Goal: Information Seeking & Learning: Compare options

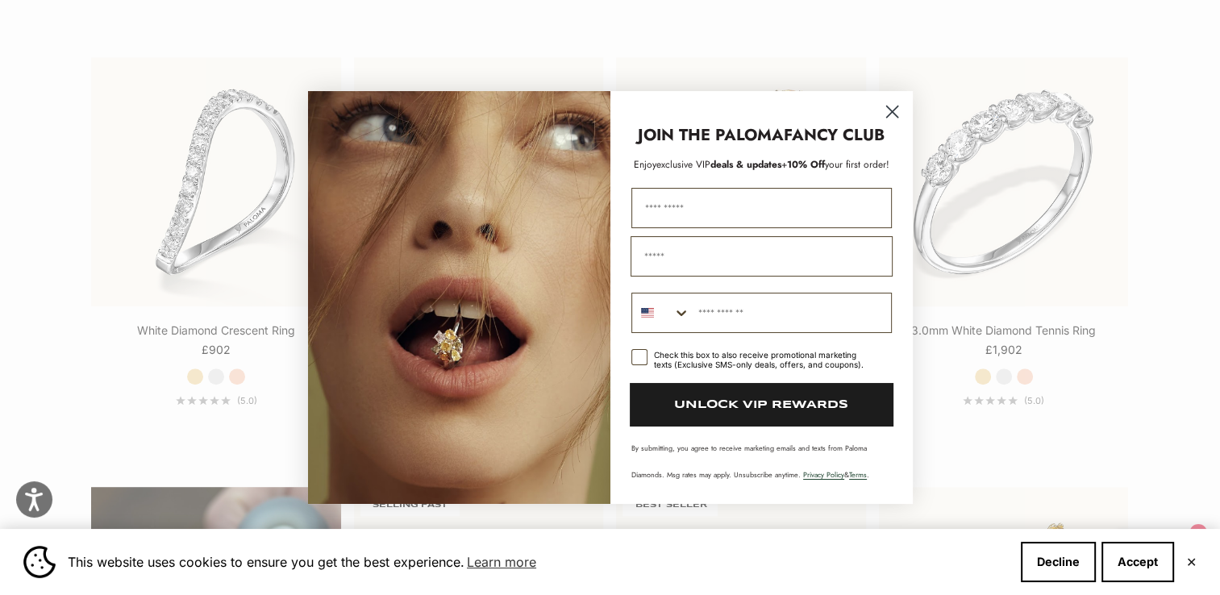
scroll to position [894, 0]
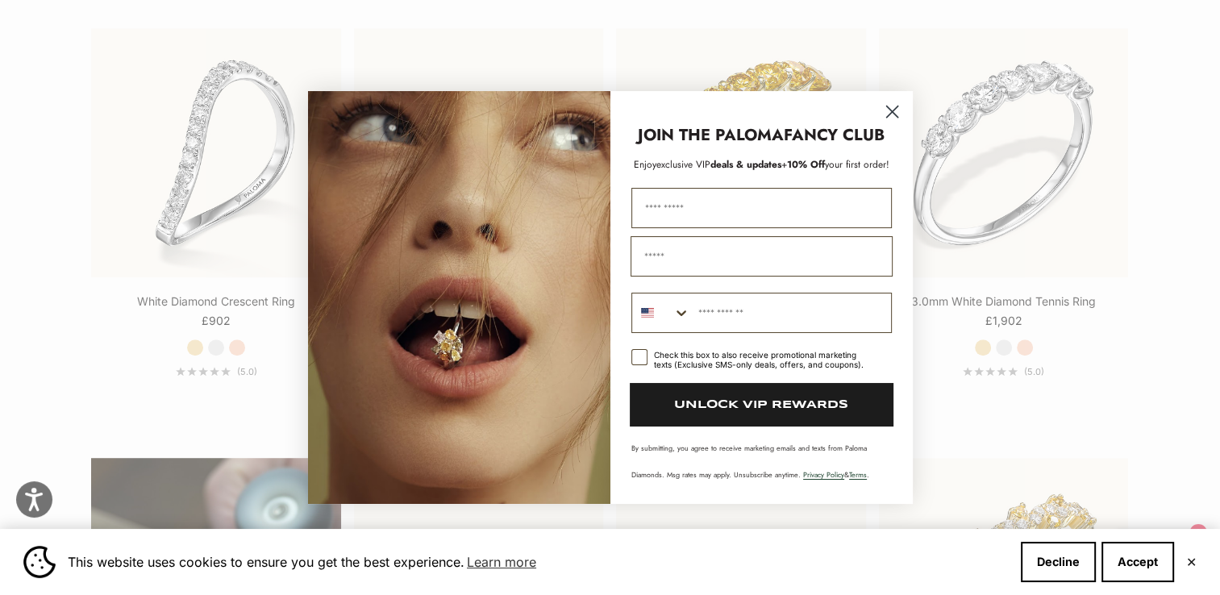
click at [890, 115] on icon "Close dialog" at bounding box center [891, 111] width 11 height 11
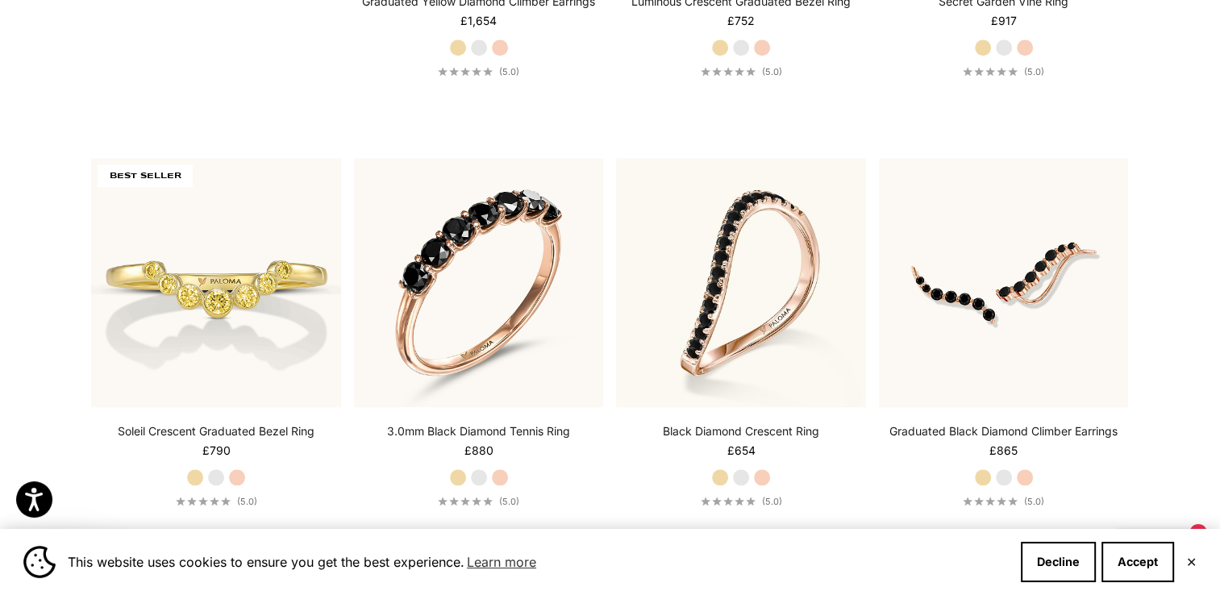
scroll to position [1686, 0]
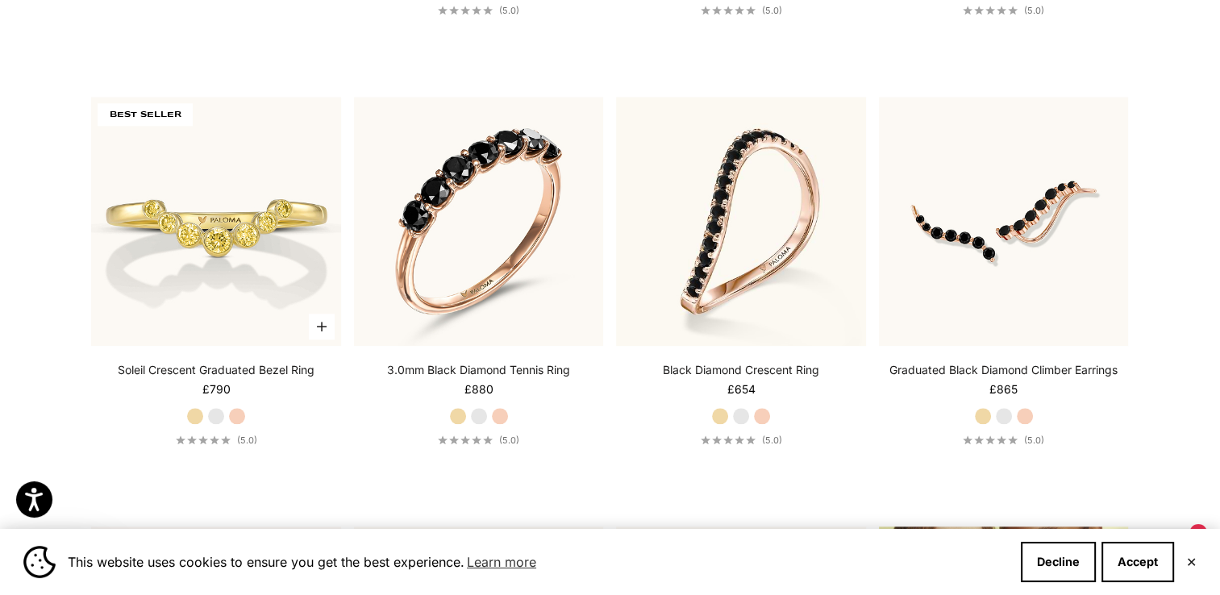
click at [194, 415] on label "Yellow Gold" at bounding box center [195, 416] width 18 height 18
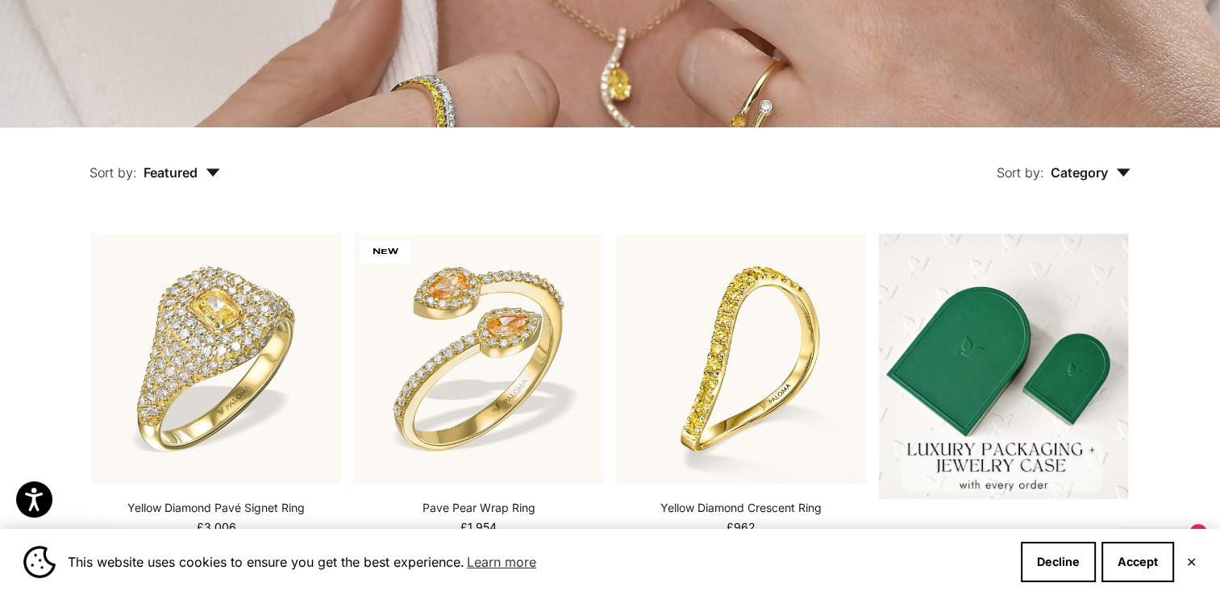
scroll to position [0, 0]
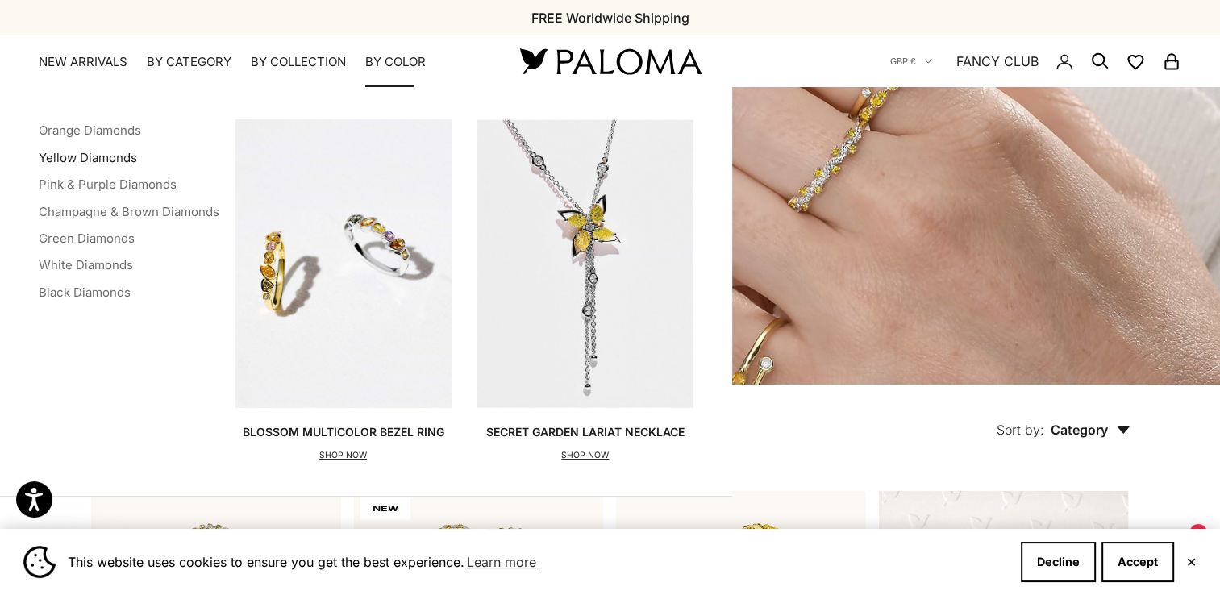
click at [125, 160] on link "Yellow Diamonds" at bounding box center [88, 157] width 98 height 15
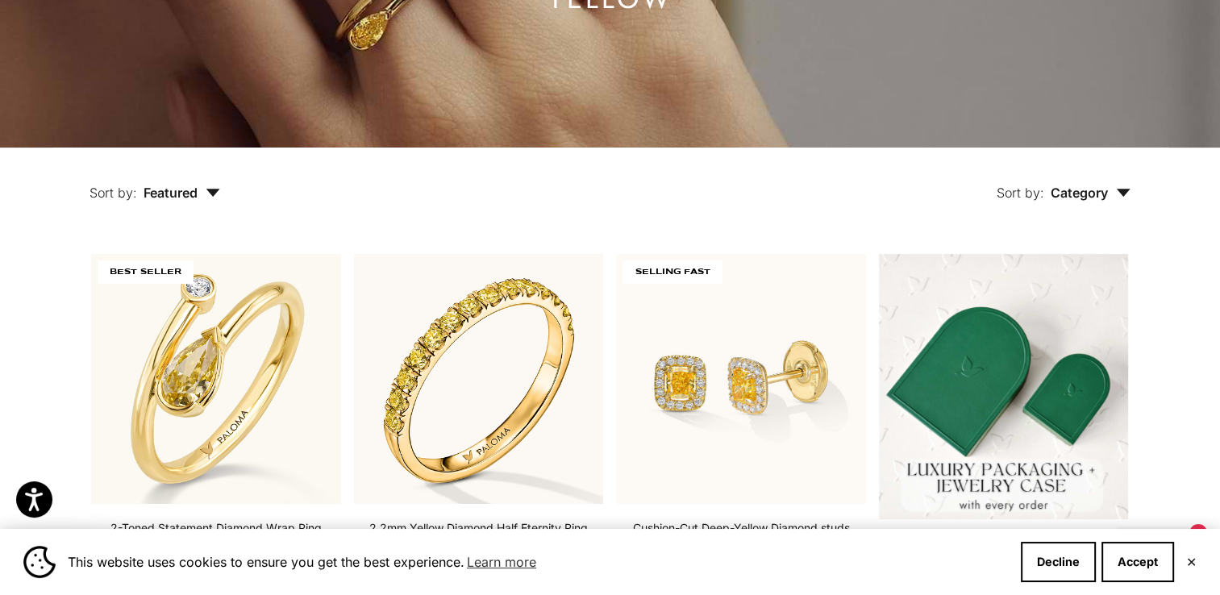
scroll to position [238, 0]
click at [194, 194] on span "Featured" at bounding box center [182, 192] width 77 height 16
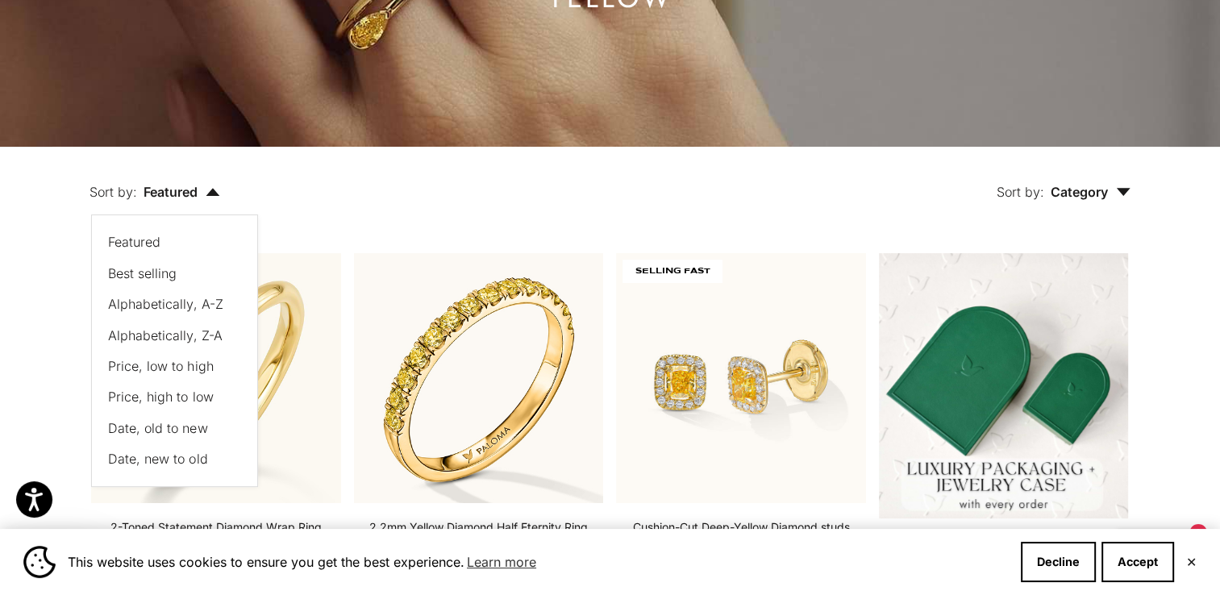
click at [223, 194] on button "Sort by: Featured" at bounding box center [154, 181] width 205 height 68
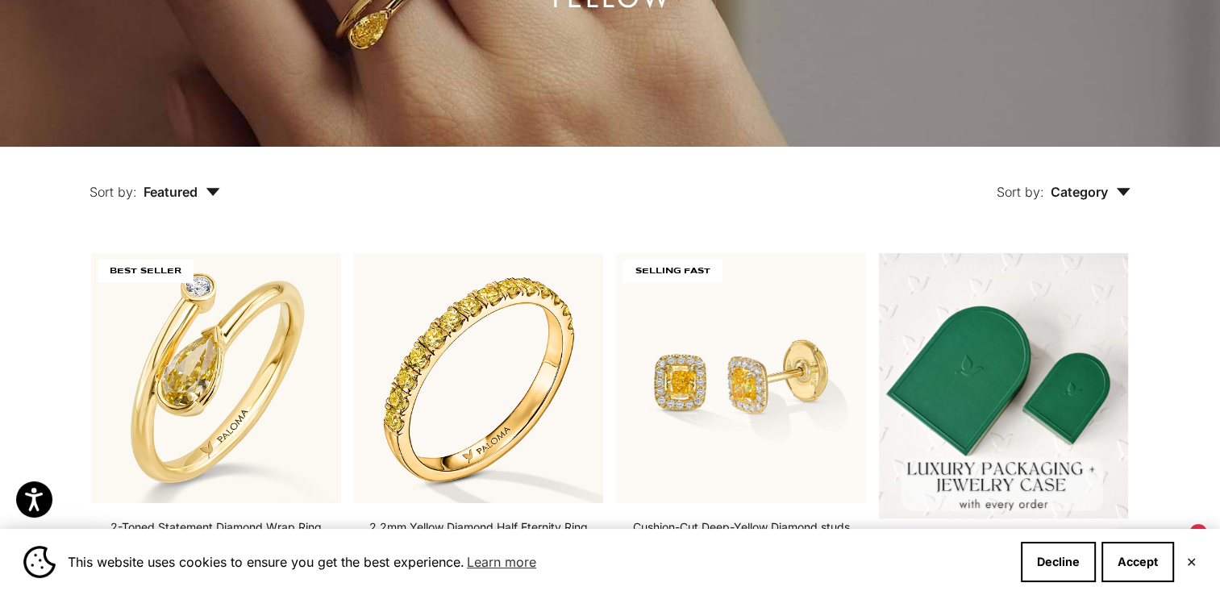
click at [223, 194] on button "Sort by: Featured" at bounding box center [154, 181] width 205 height 68
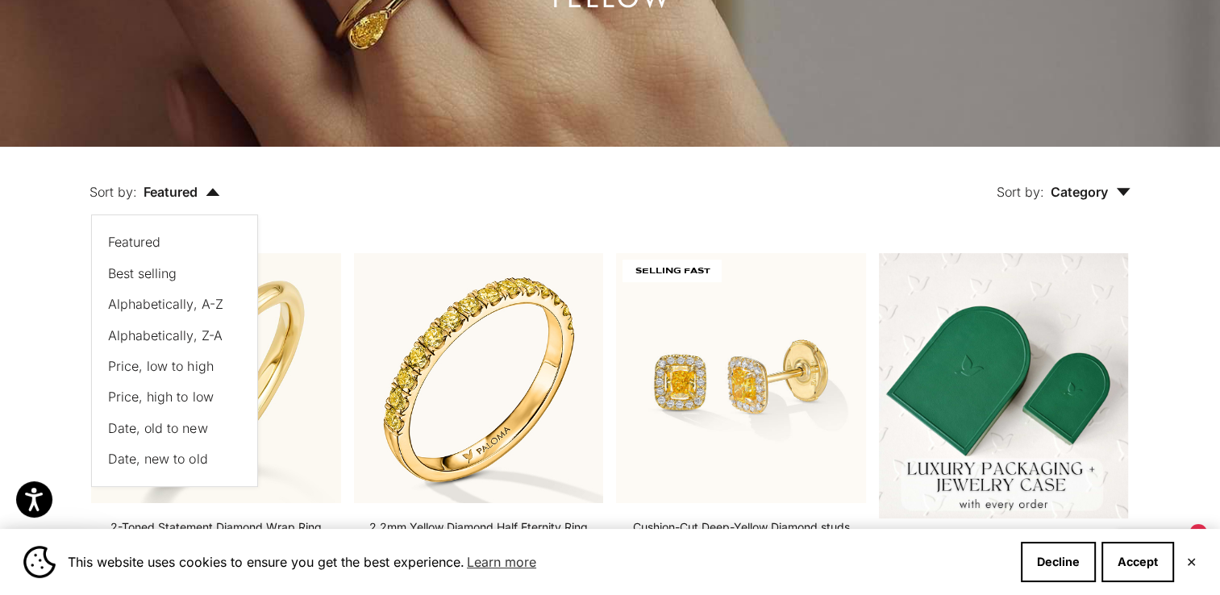
click at [181, 376] on button "Price, low to high" at bounding box center [166, 366] width 117 height 21
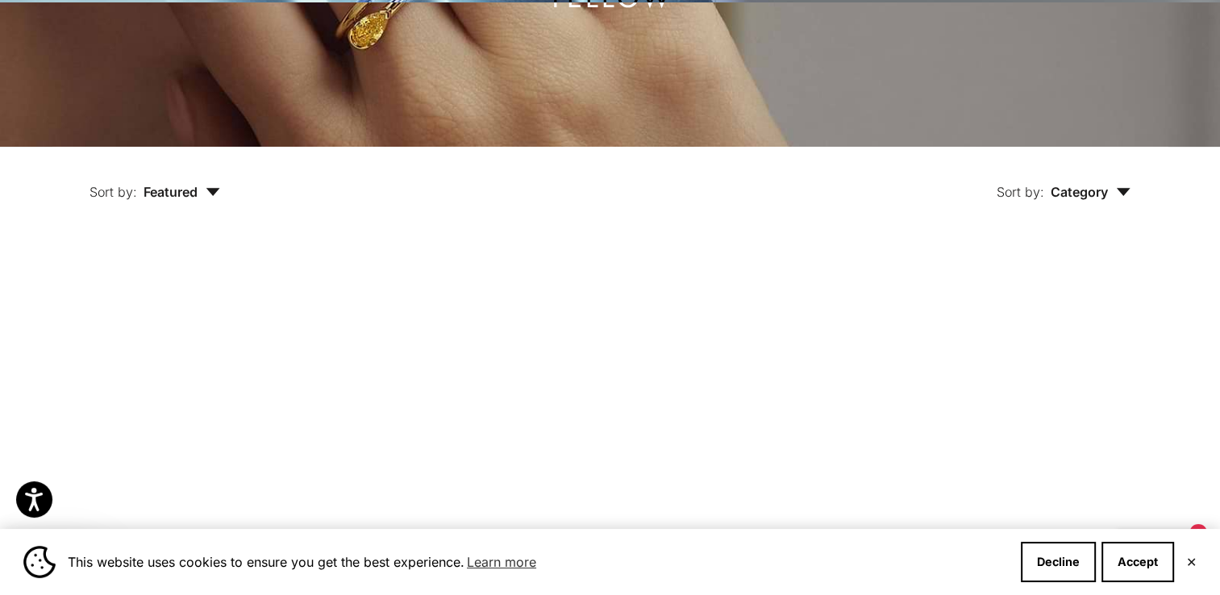
scroll to position [356, 0]
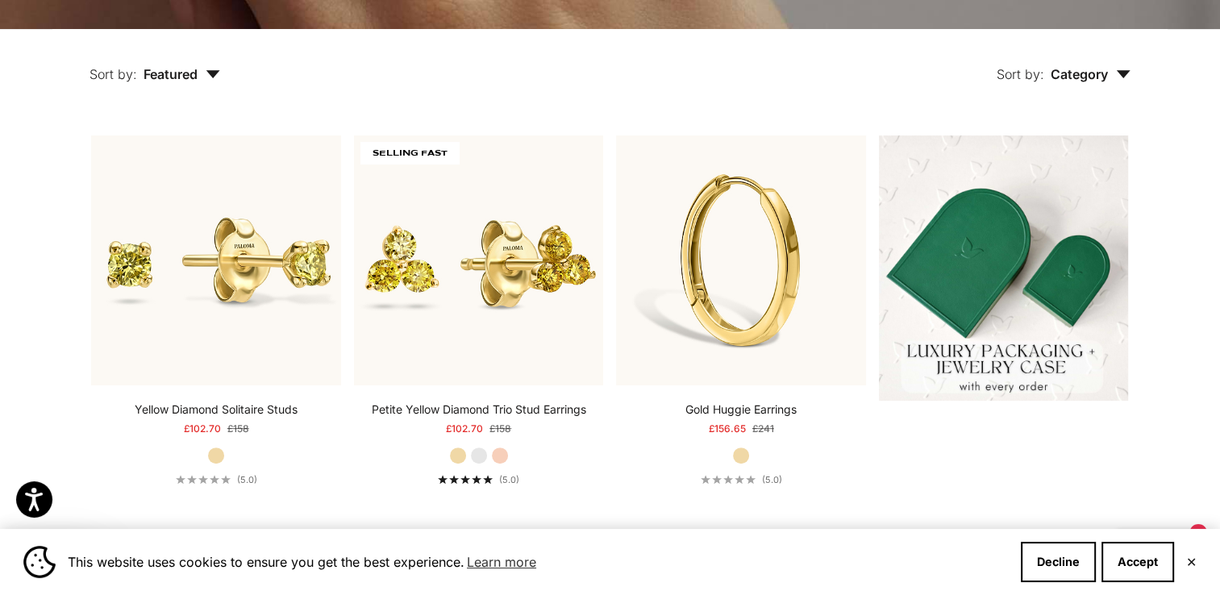
click at [1097, 94] on button "Sort by: Category" at bounding box center [1064, 63] width 208 height 68
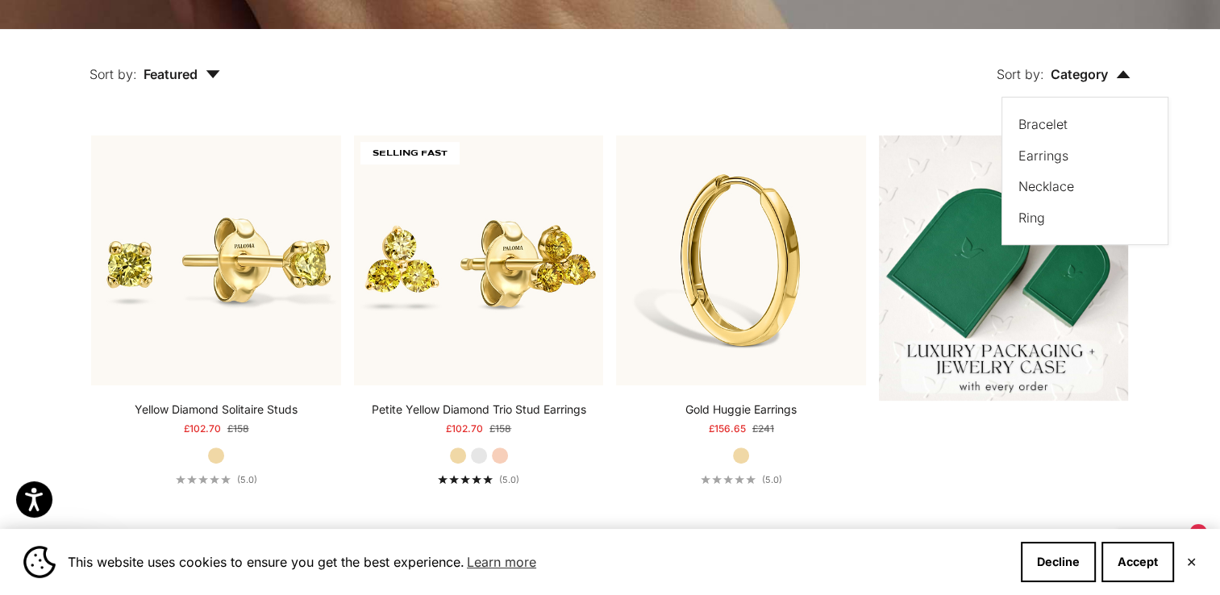
click at [1103, 86] on button "Sort by: Category" at bounding box center [1064, 63] width 208 height 68
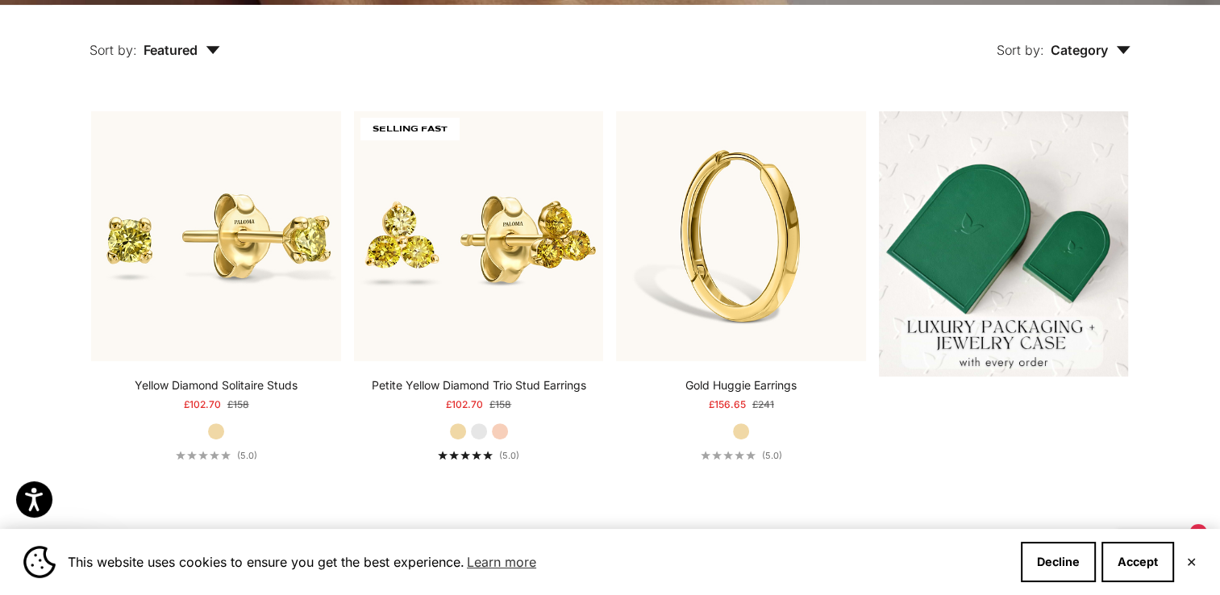
scroll to position [381, 0]
click at [1086, 60] on button "Sort by: Category" at bounding box center [1064, 38] width 208 height 68
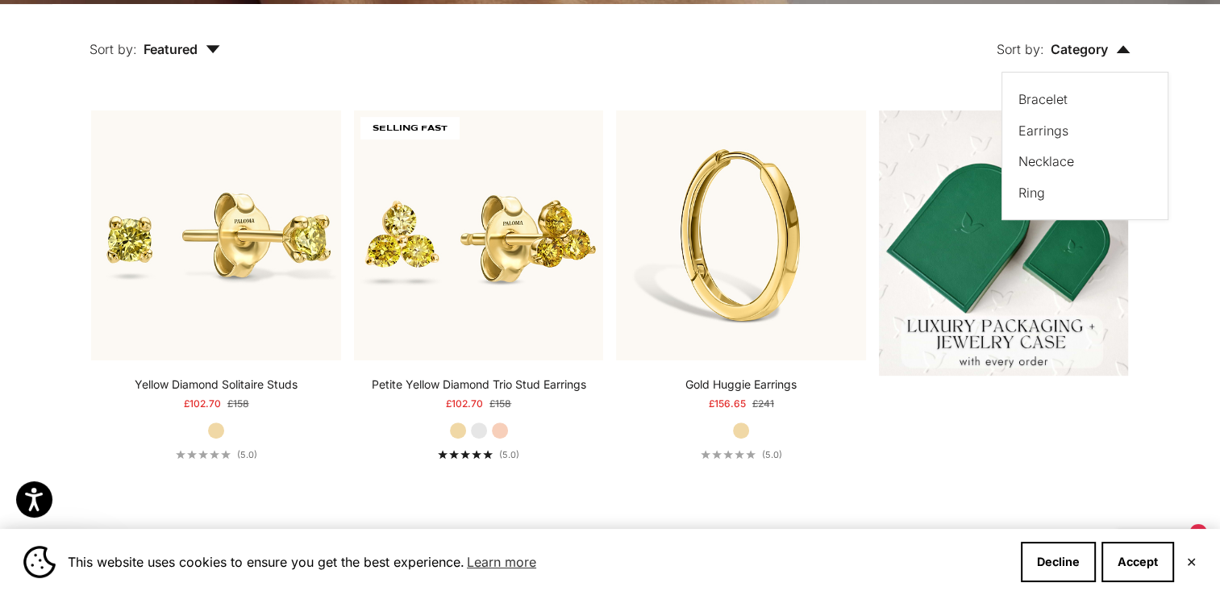
click at [1060, 101] on label "Bracelet" at bounding box center [1043, 99] width 49 height 21
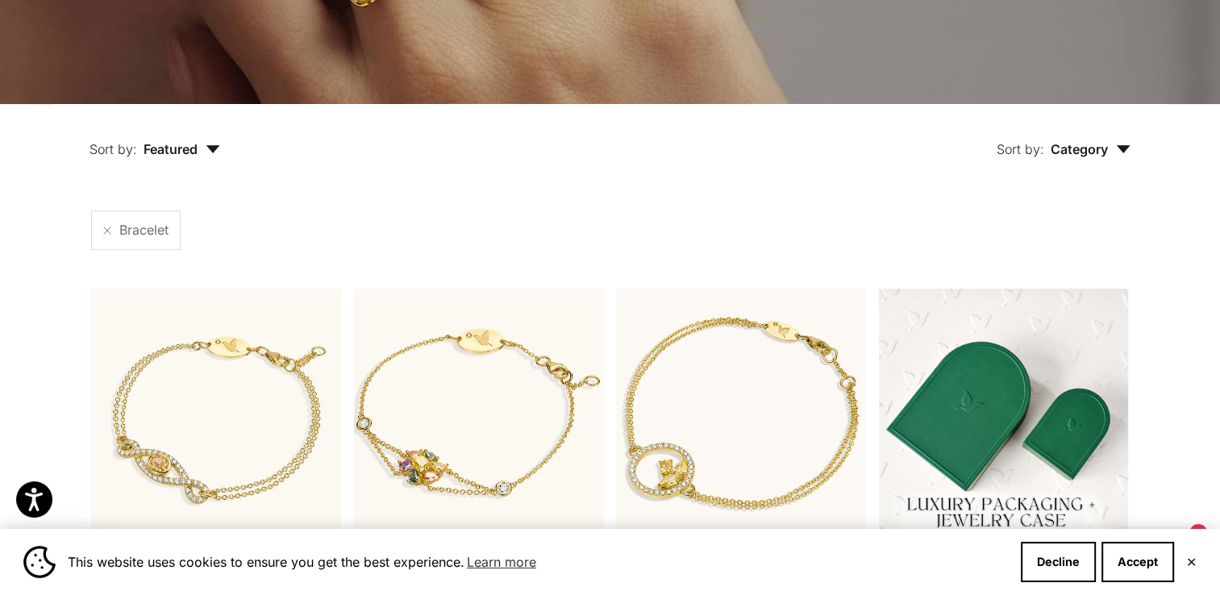
scroll to position [286, 0]
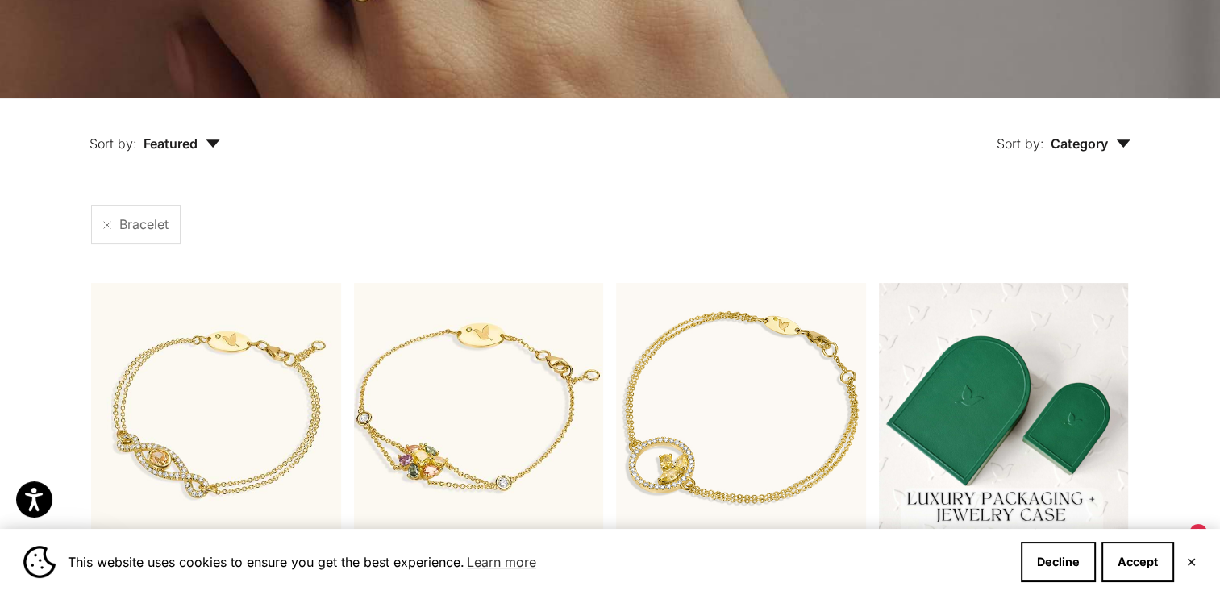
click at [1113, 136] on span "Category" at bounding box center [1091, 144] width 80 height 16
click at [1054, 224] on label "Earrings" at bounding box center [1044, 225] width 50 height 21
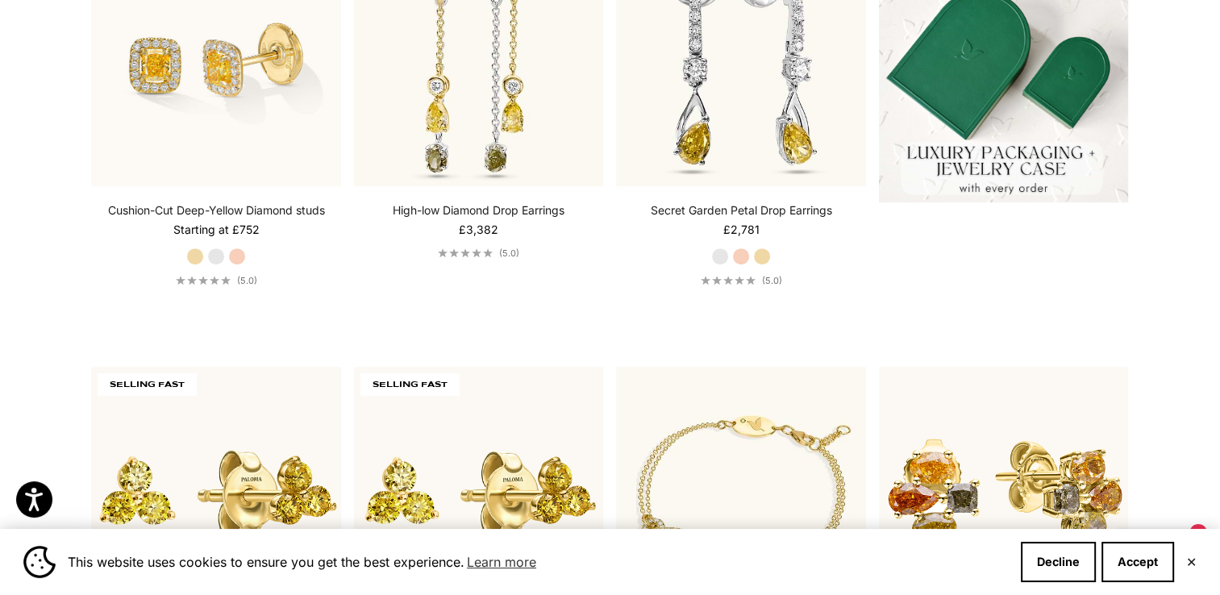
scroll to position [633, 0]
click at [768, 261] on label "Yellow Gold" at bounding box center [762, 256] width 18 height 18
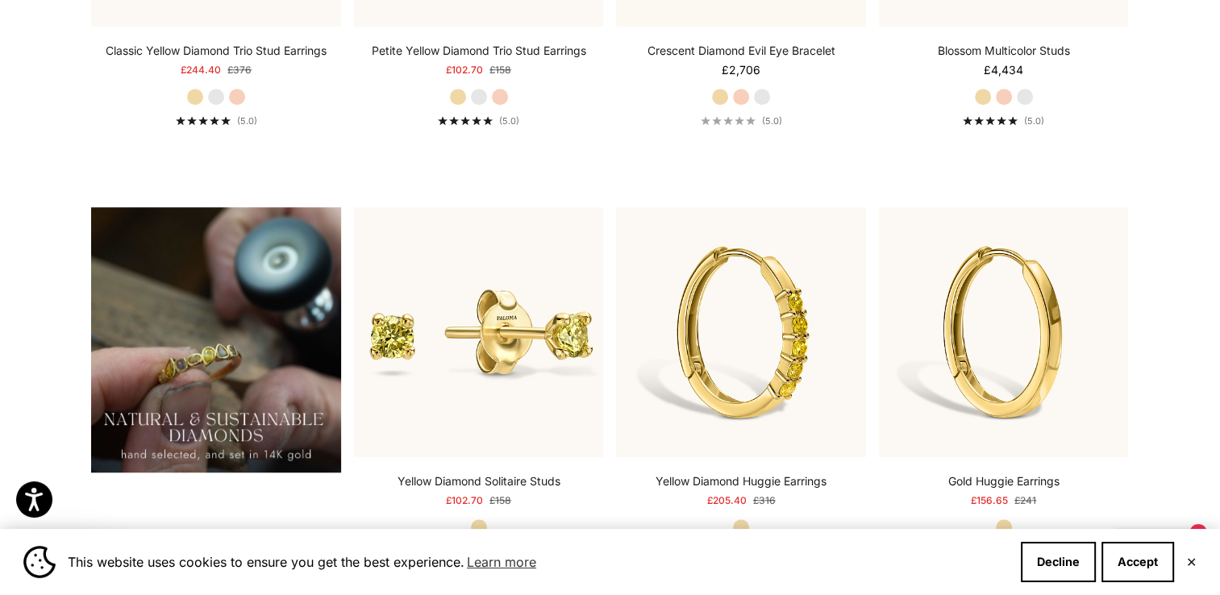
scroll to position [1224, 0]
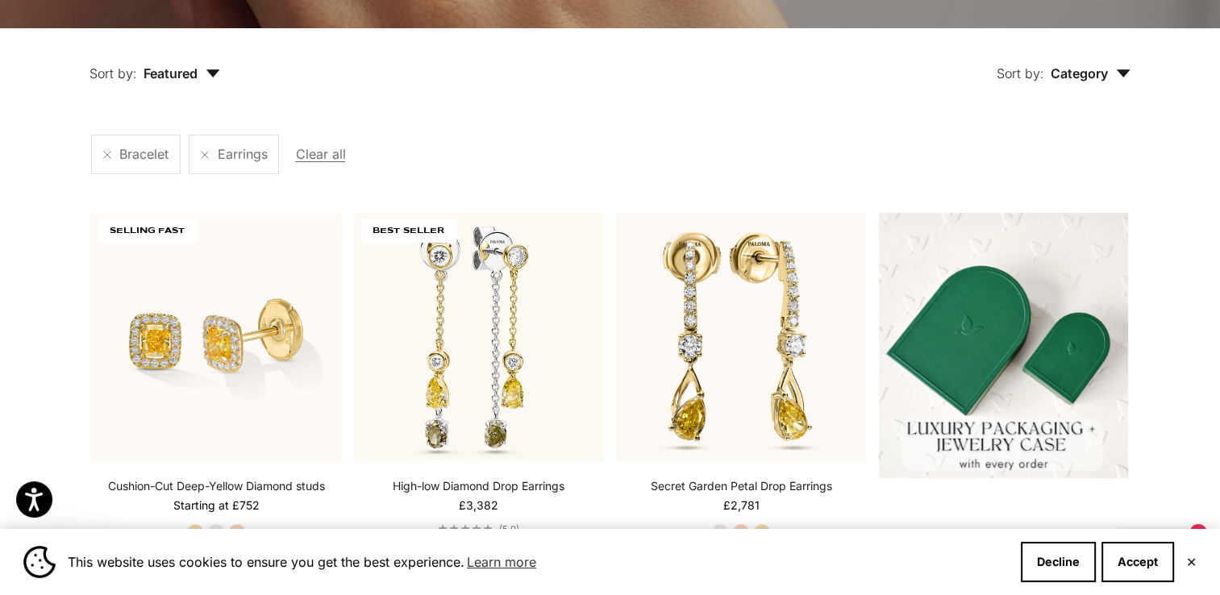
scroll to position [359, 0]
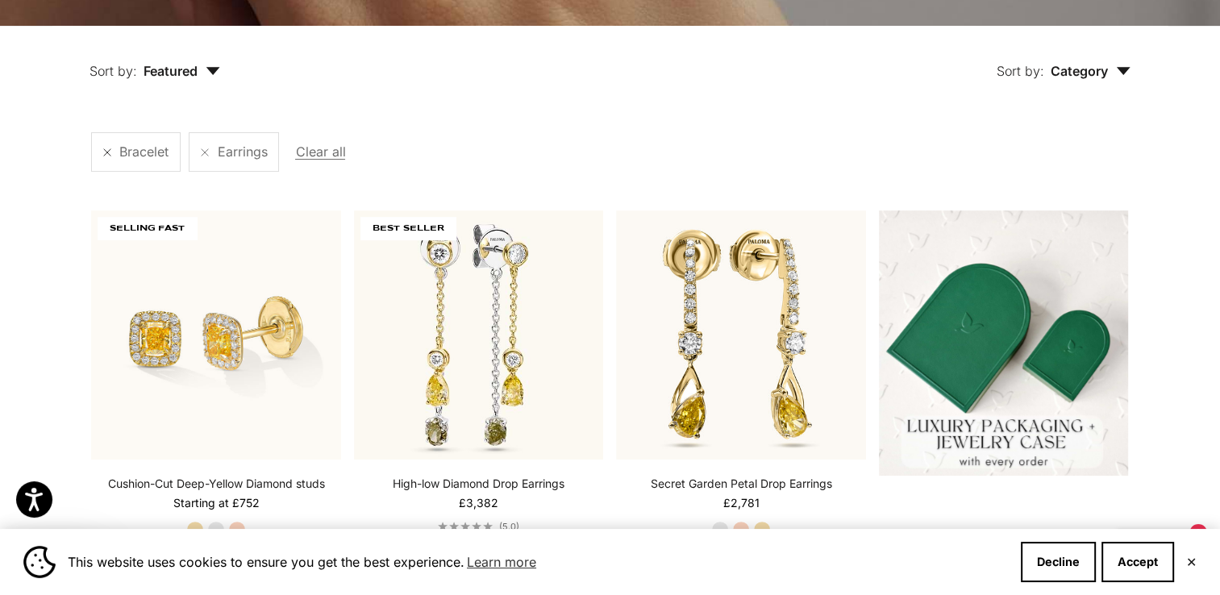
click at [103, 148] on link at bounding box center [107, 152] width 8 height 8
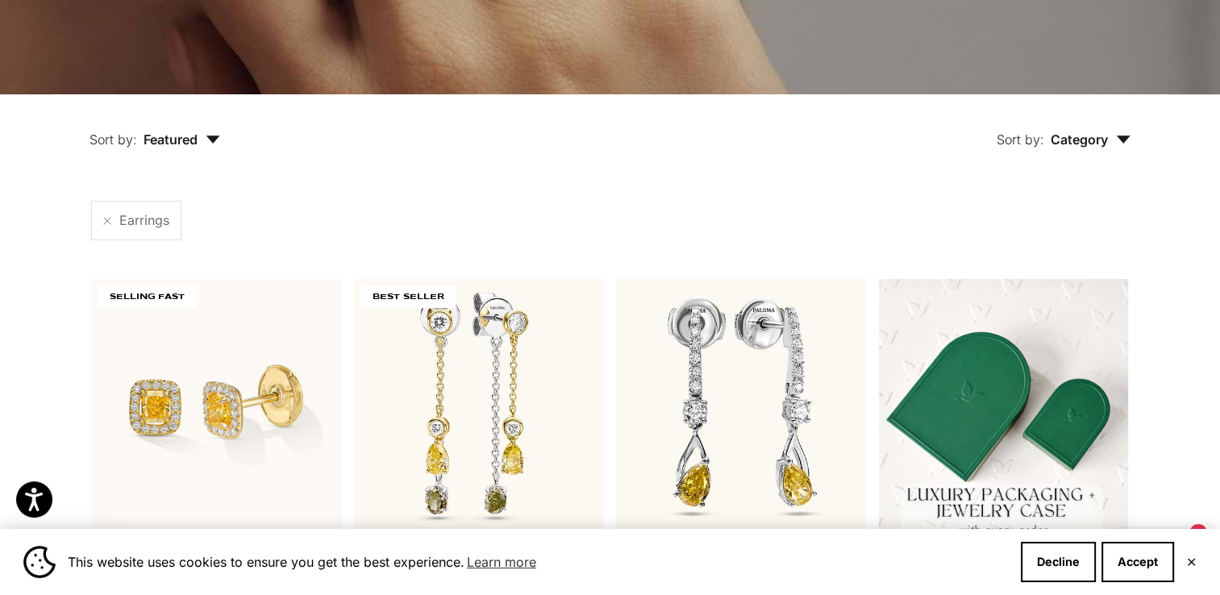
scroll to position [290, 0]
click at [126, 213] on span "Earrings" at bounding box center [144, 220] width 50 height 21
click at [103, 223] on link at bounding box center [107, 221] width 8 height 8
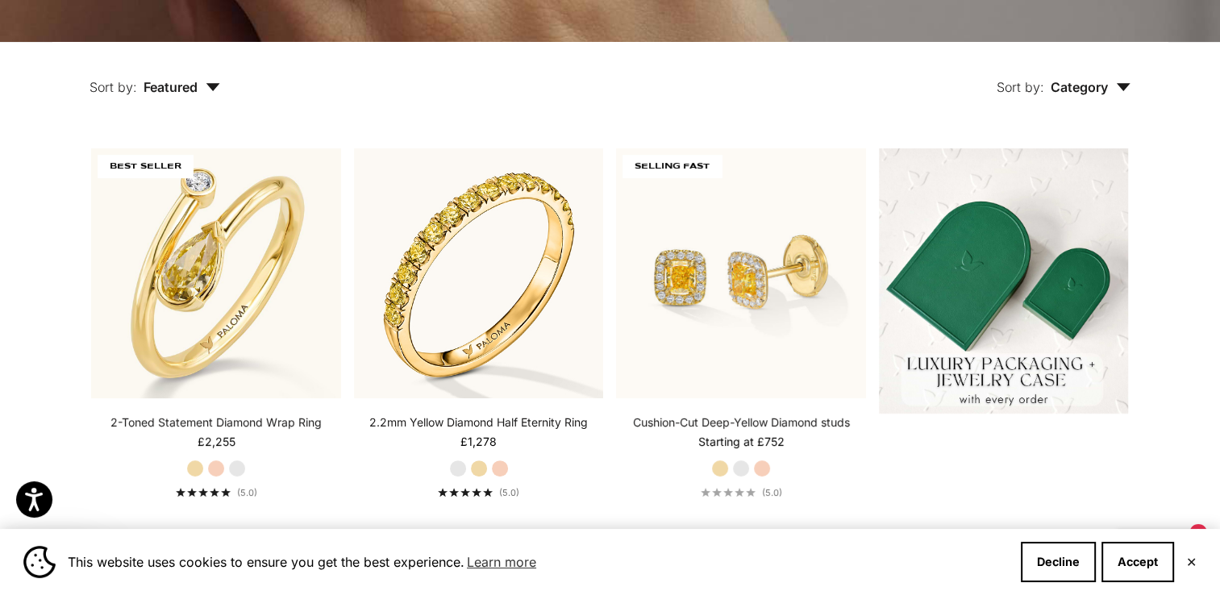
scroll to position [356, 0]
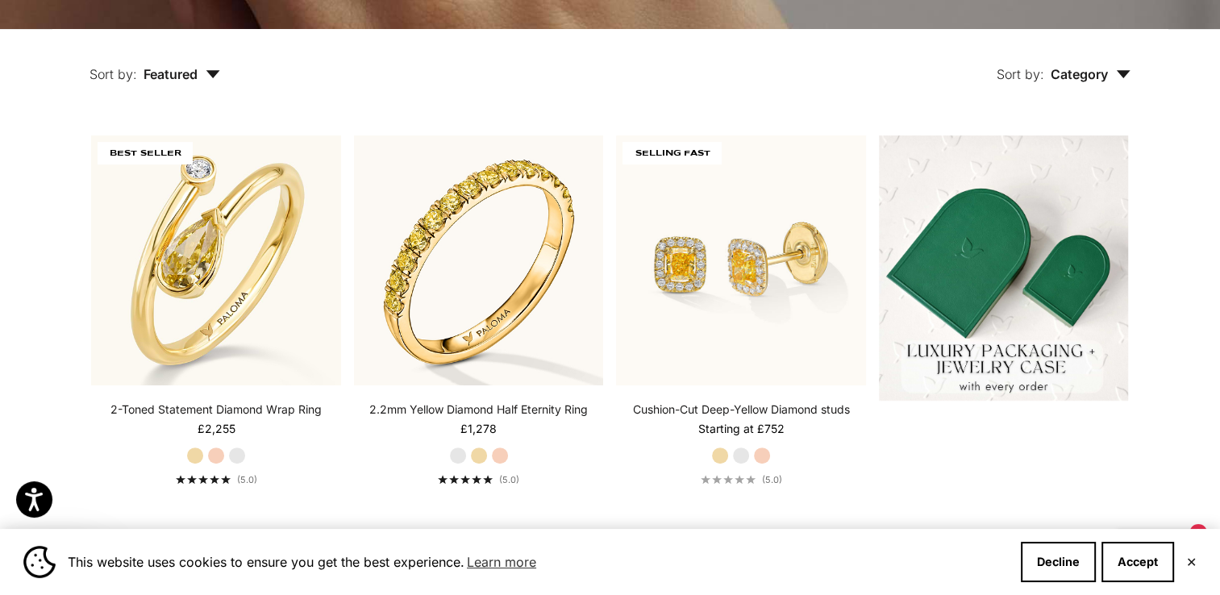
click at [1076, 76] on span "Category" at bounding box center [1091, 74] width 80 height 16
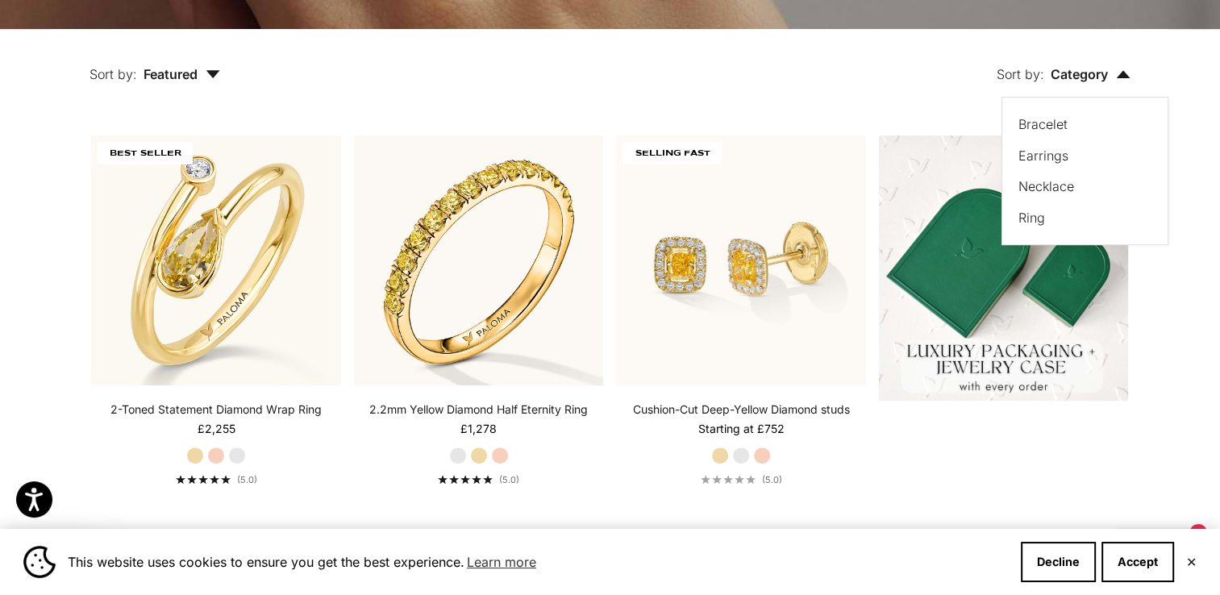
click at [1042, 181] on label "Necklace" at bounding box center [1047, 186] width 56 height 21
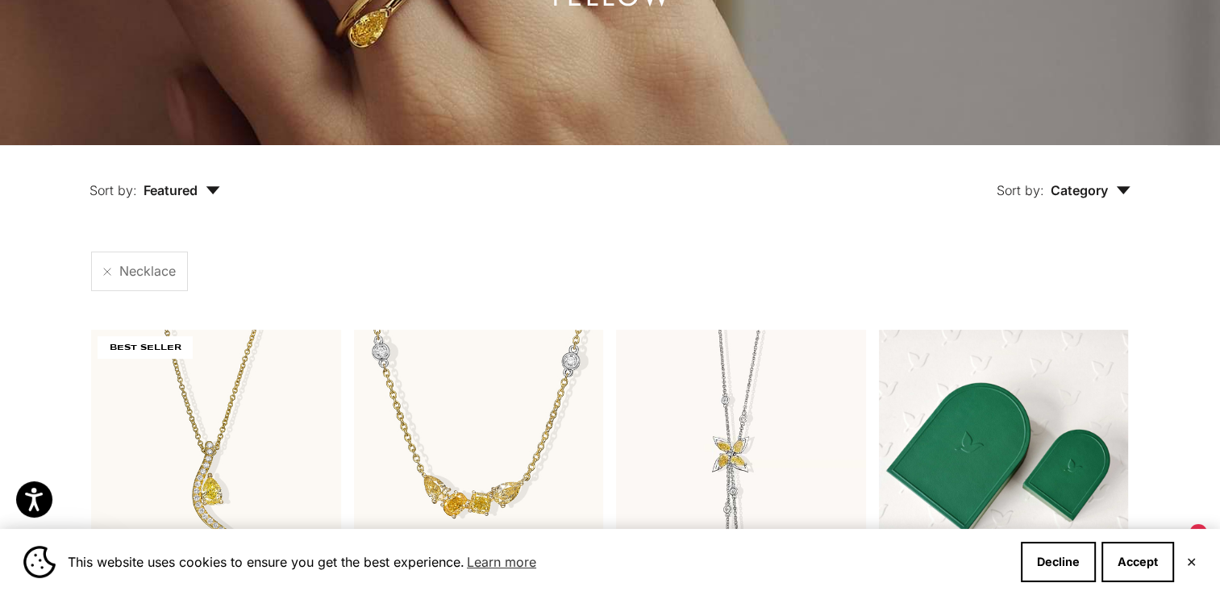
scroll to position [242, 0]
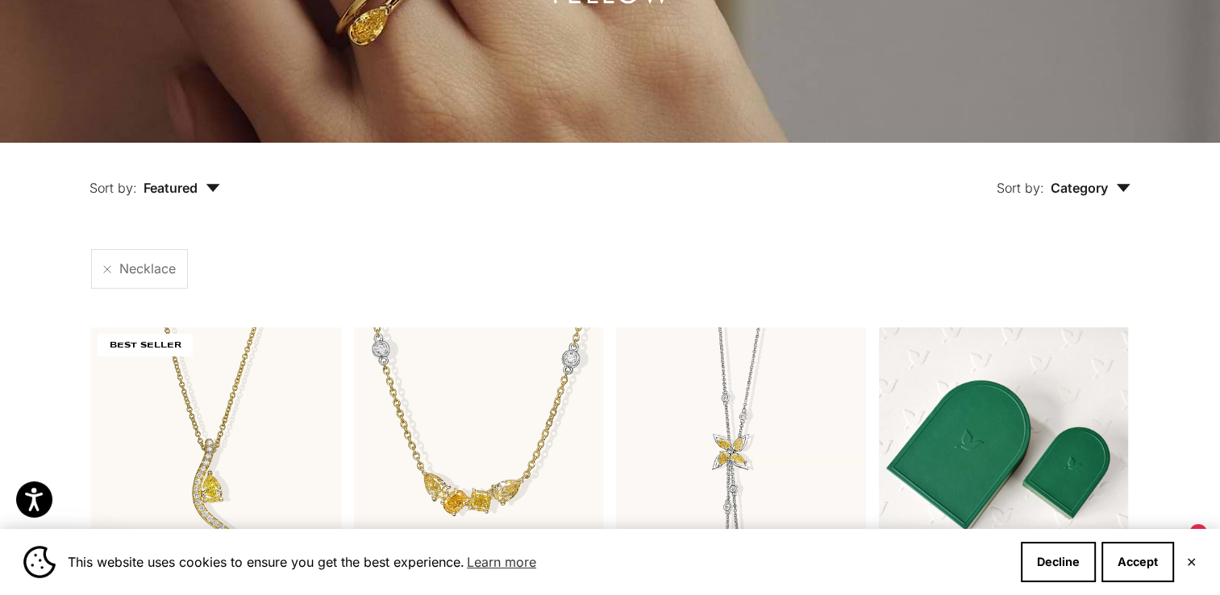
click at [1112, 190] on span "Category" at bounding box center [1091, 188] width 80 height 16
click at [156, 282] on div "Necklace" at bounding box center [139, 268] width 97 height 39
drag, startPoint x: 90, startPoint y: 268, endPoint x: 111, endPoint y: 273, distance: 20.9
click at [111, 273] on link at bounding box center [107, 269] width 8 height 8
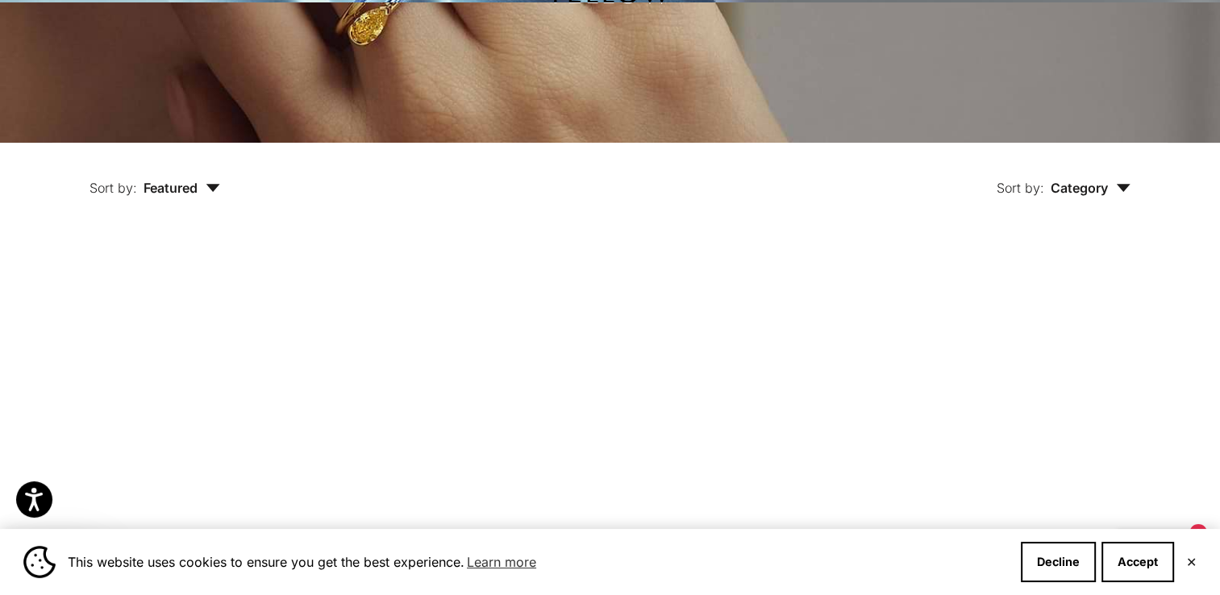
scroll to position [356, 0]
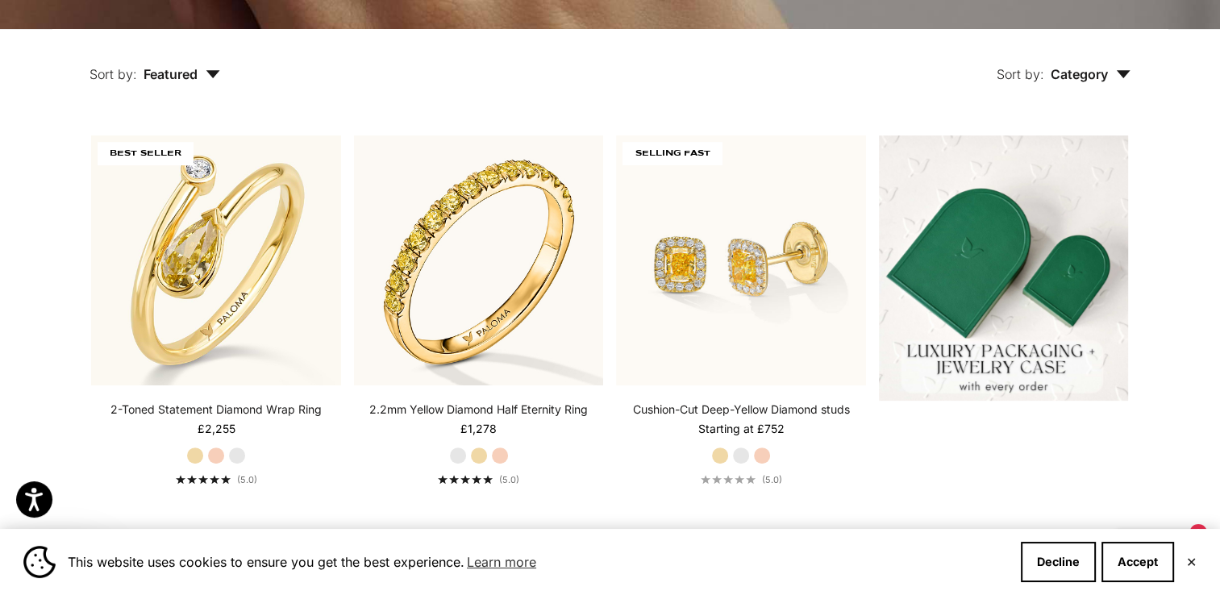
click at [1123, 81] on span "Category" at bounding box center [1091, 74] width 80 height 16
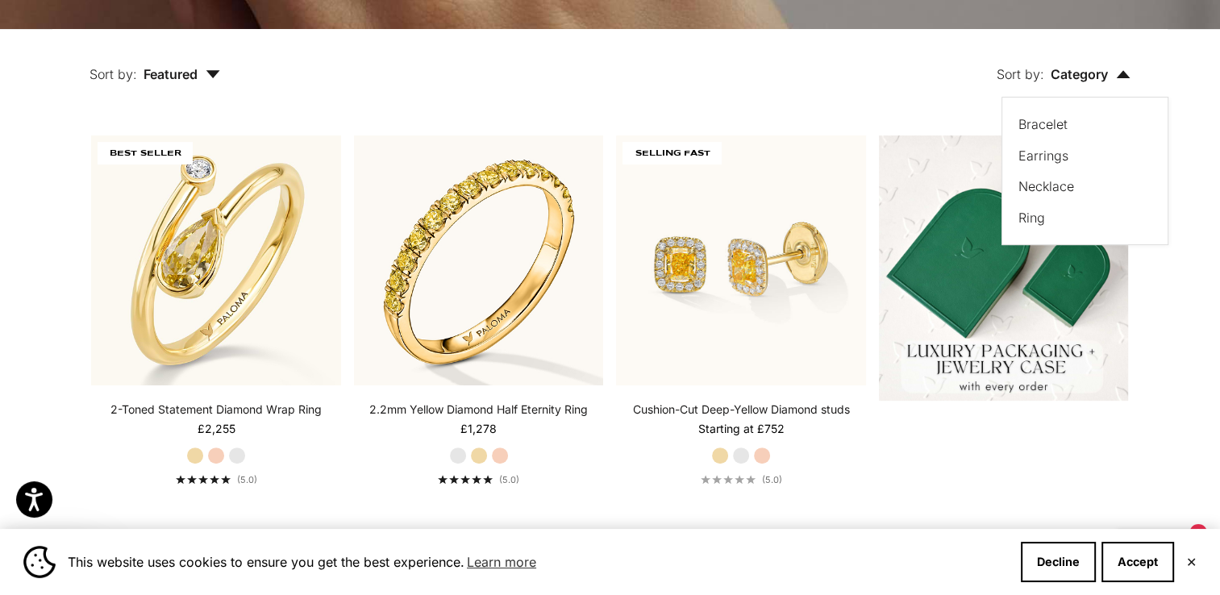
click at [1042, 225] on label "Ring" at bounding box center [1032, 217] width 27 height 21
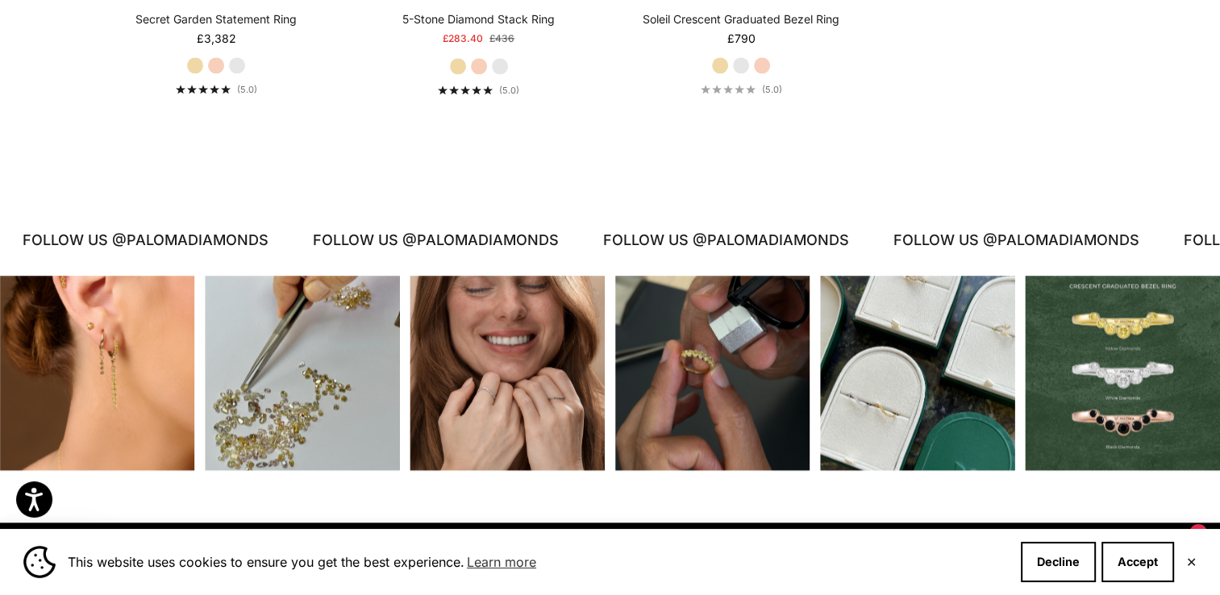
scroll to position [2117, 0]
